Goal: Find specific page/section: Find specific page/section

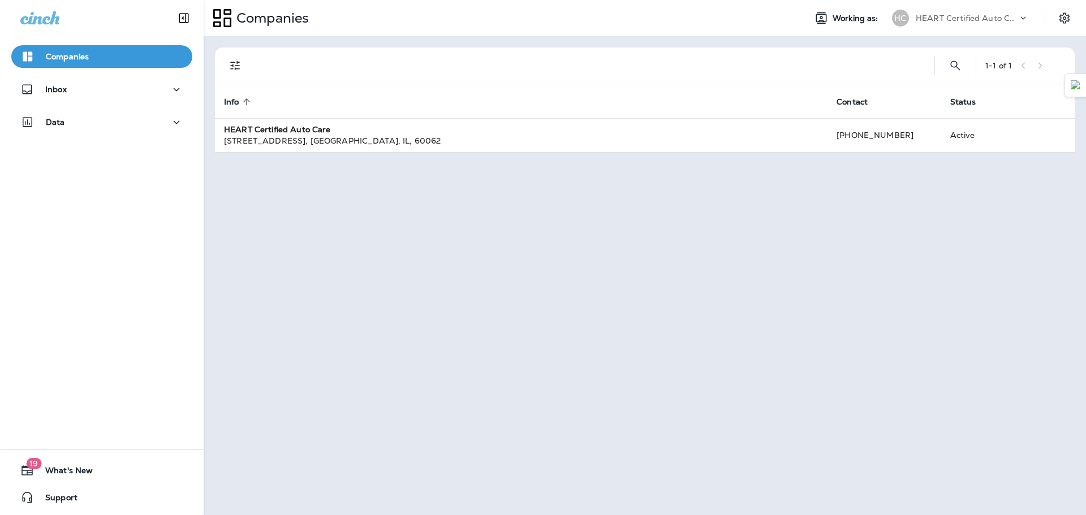
click at [122, 102] on div "Inbox" at bounding box center [102, 92] width 204 height 28
click at [131, 94] on div "Inbox" at bounding box center [101, 90] width 163 height 14
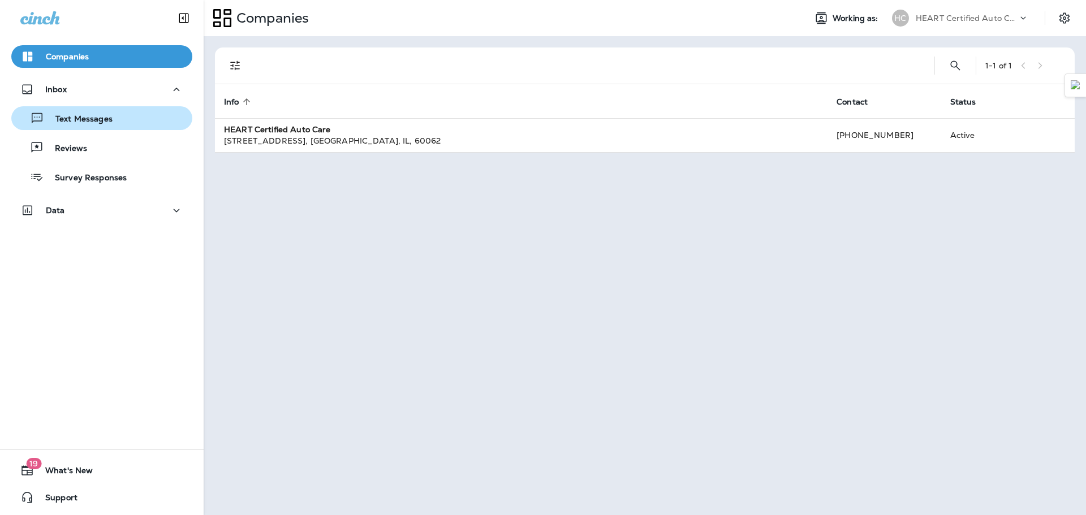
click at [114, 127] on button "Text Messages" at bounding box center [101, 118] width 181 height 24
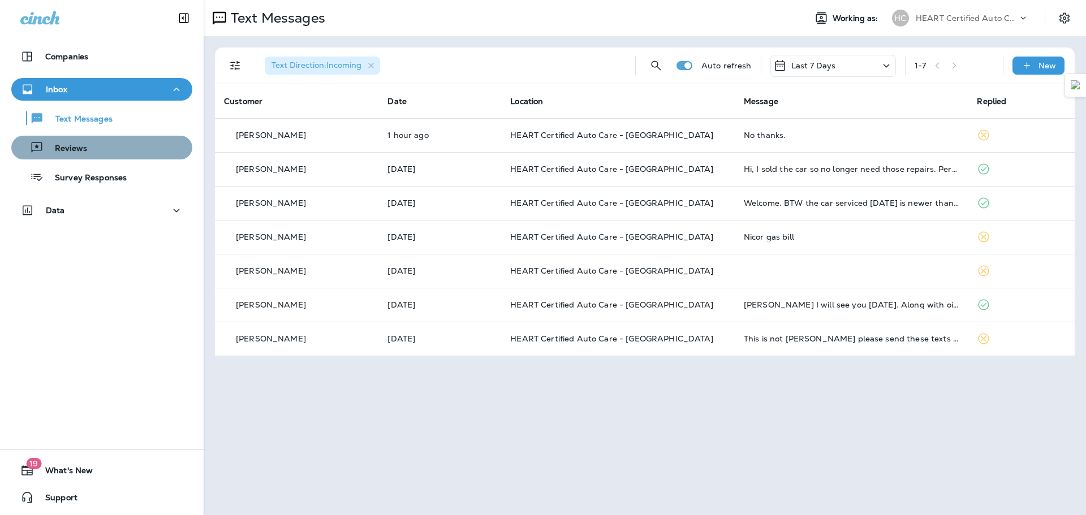
click at [114, 153] on div "Reviews" at bounding box center [102, 147] width 172 height 17
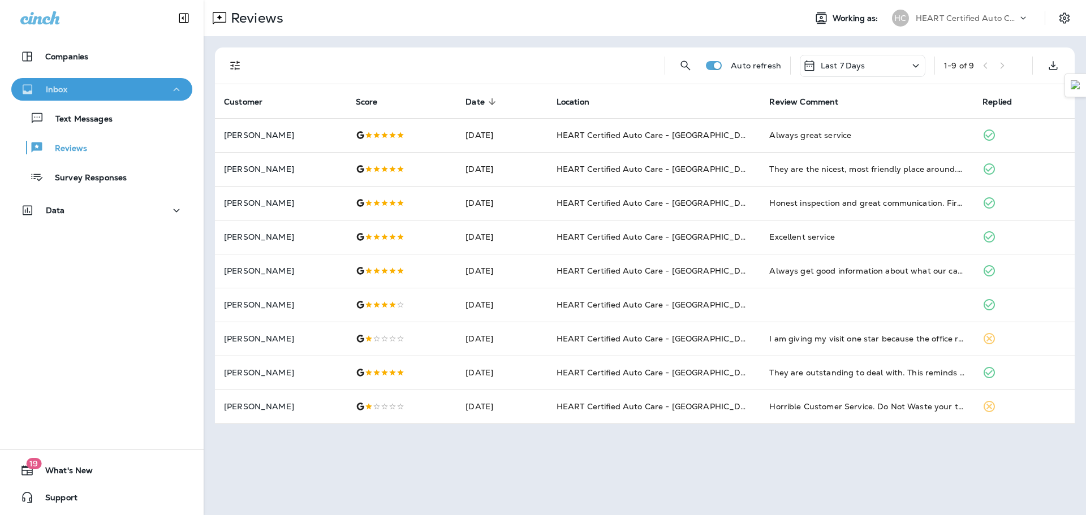
click at [160, 92] on div "Inbox" at bounding box center [101, 90] width 163 height 14
